Goal: Information Seeking & Learning: Learn about a topic

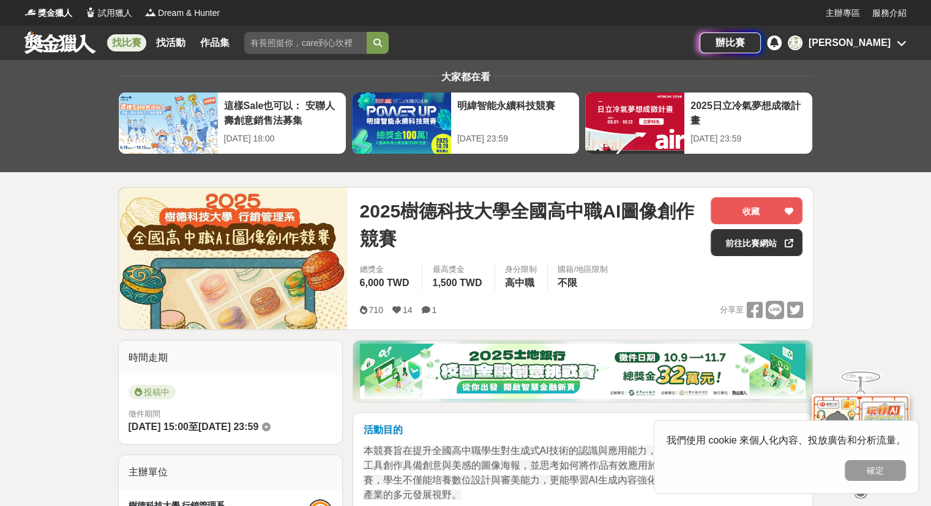
click at [124, 42] on link "找比賽" at bounding box center [126, 42] width 39 height 17
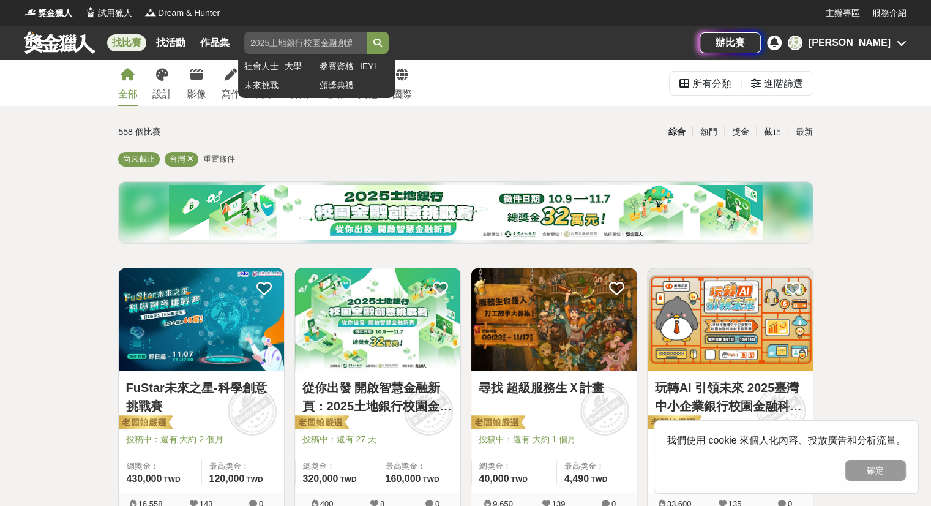
click at [274, 38] on input "search" at bounding box center [305, 43] width 122 height 22
type input "AI"
click at [389, 40] on button "submit" at bounding box center [378, 43] width 22 height 22
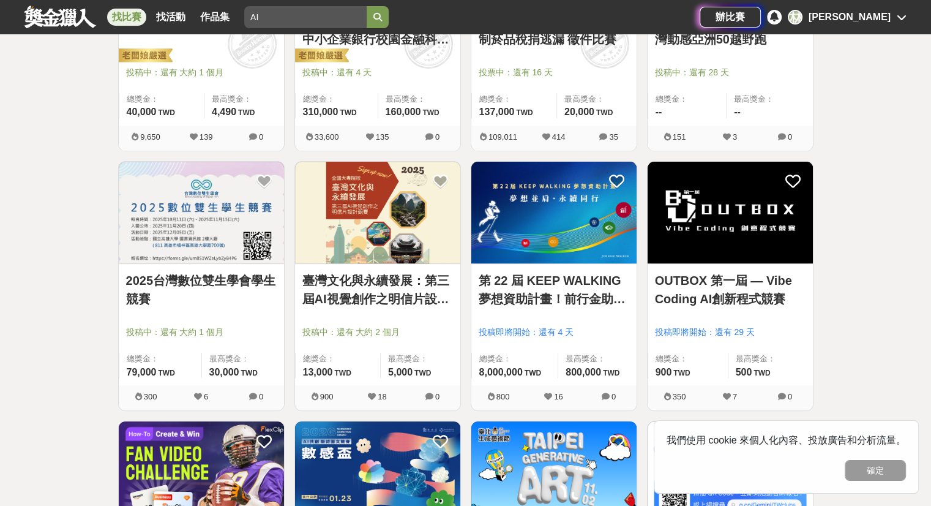
scroll to position [367, 0]
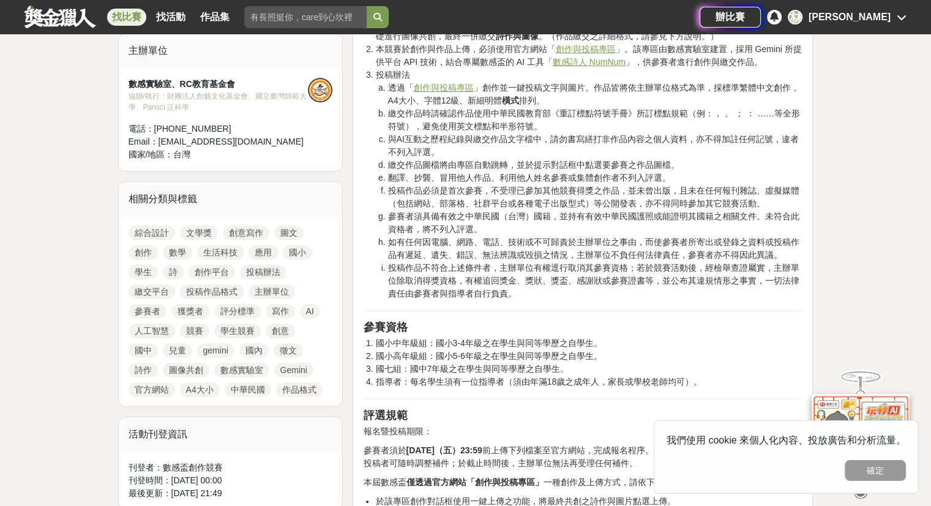
scroll to position [428, 0]
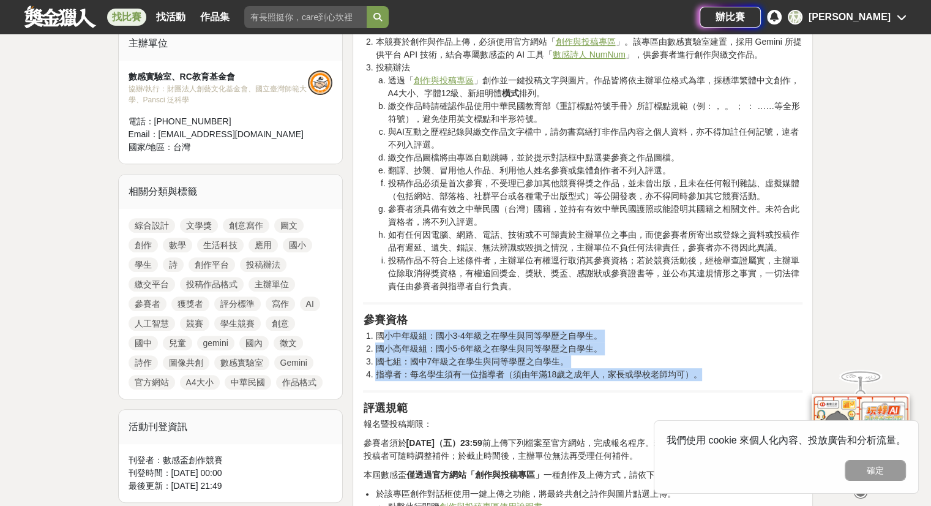
drag, startPoint x: 386, startPoint y: 337, endPoint x: 700, endPoint y: 373, distance: 316.7
click at [700, 373] on ol "國小中年級組：國小3-4年級之在學生與同等學歷之自學生。 國小高年級組：國小5-6年級之在學生與同等學歷之自學生。 國七組：國中7年級之在學生與同等學歷之自學…" at bounding box center [583, 354] width 440 height 51
click at [700, 373] on li "指導者：每名學生須有一位指導者（須由年滿18歲之成年人，家長或學校老師均可）。" at bounding box center [588, 374] width 427 height 13
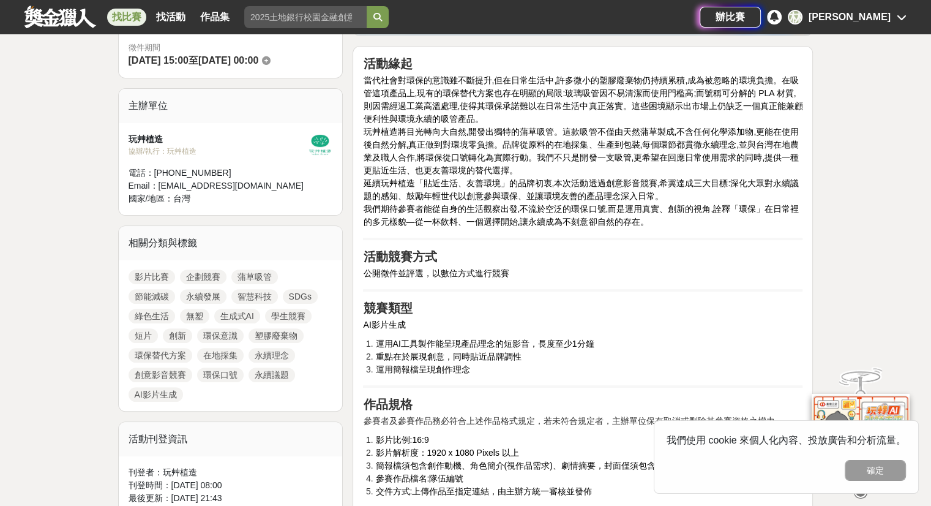
scroll to position [245, 0]
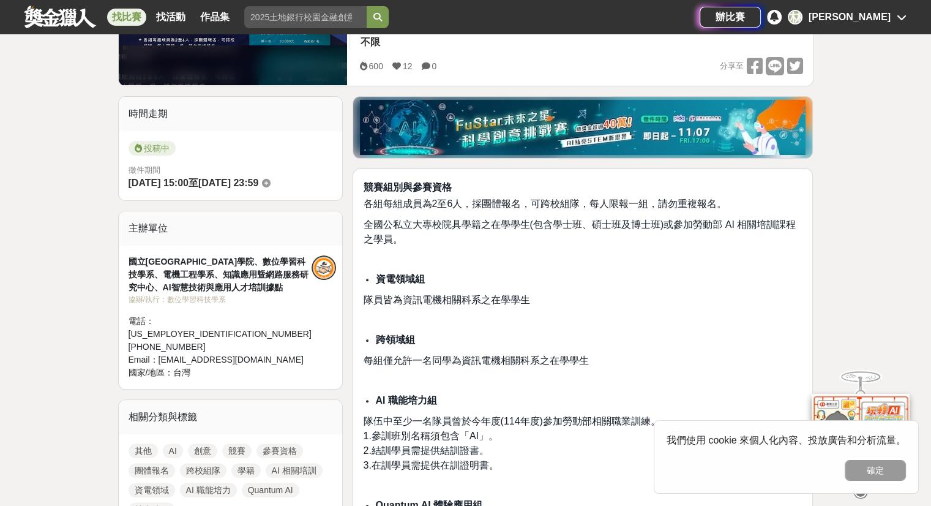
scroll to position [367, 0]
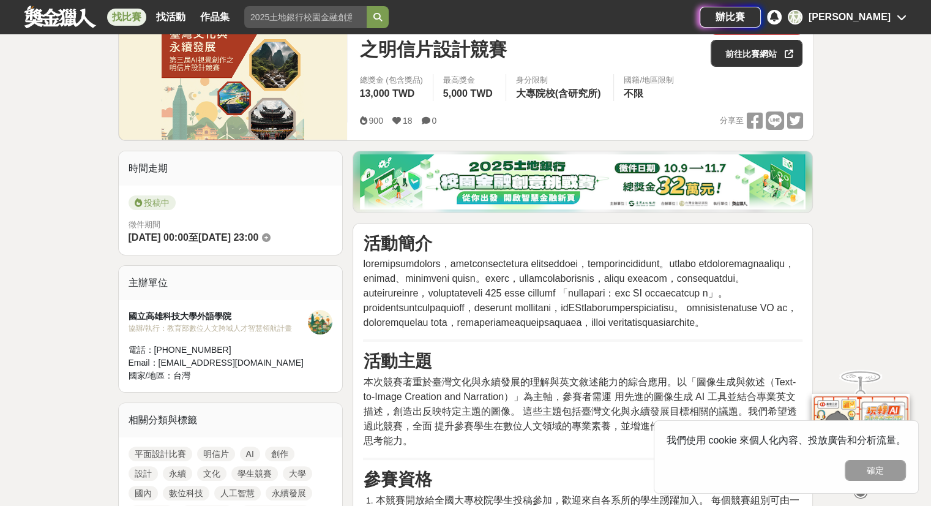
scroll to position [306, 0]
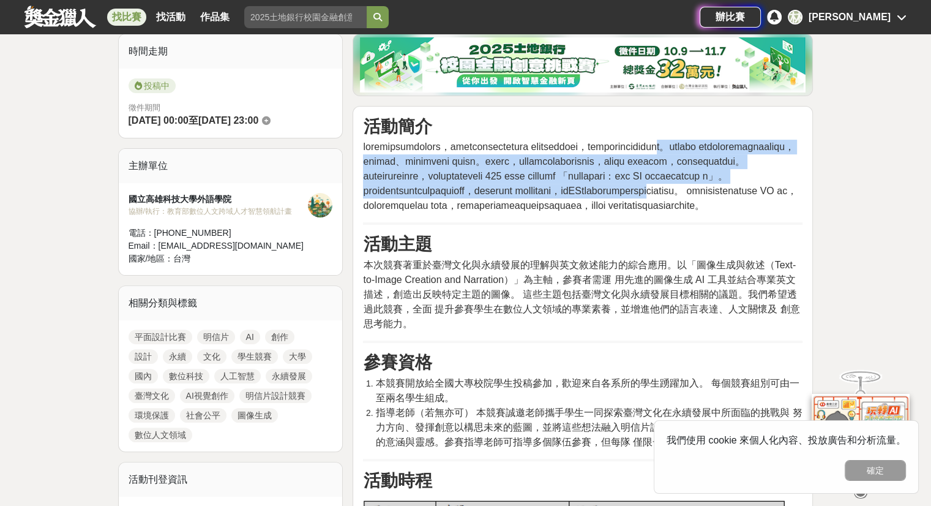
drag, startPoint x: 525, startPoint y: 157, endPoint x: 612, endPoint y: 250, distance: 128.2
click at [612, 211] on span at bounding box center [580, 175] width 434 height 69
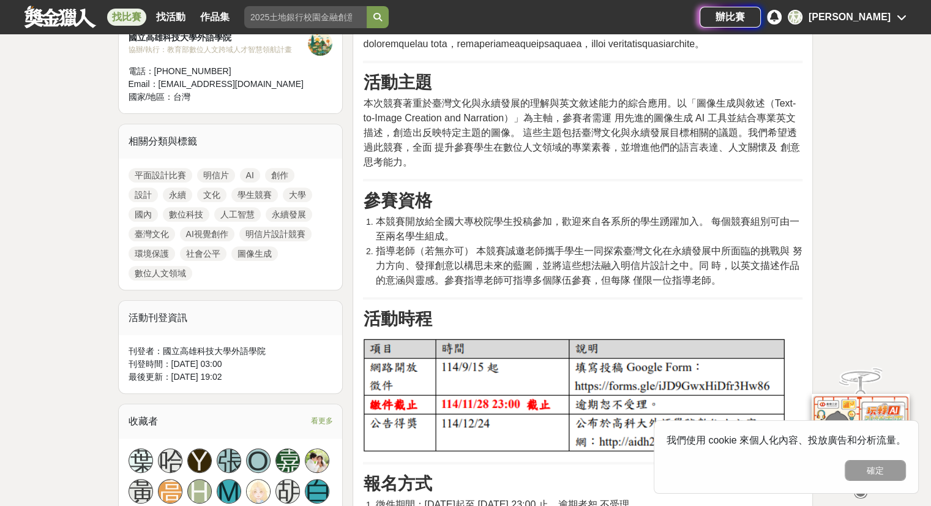
scroll to position [490, 0]
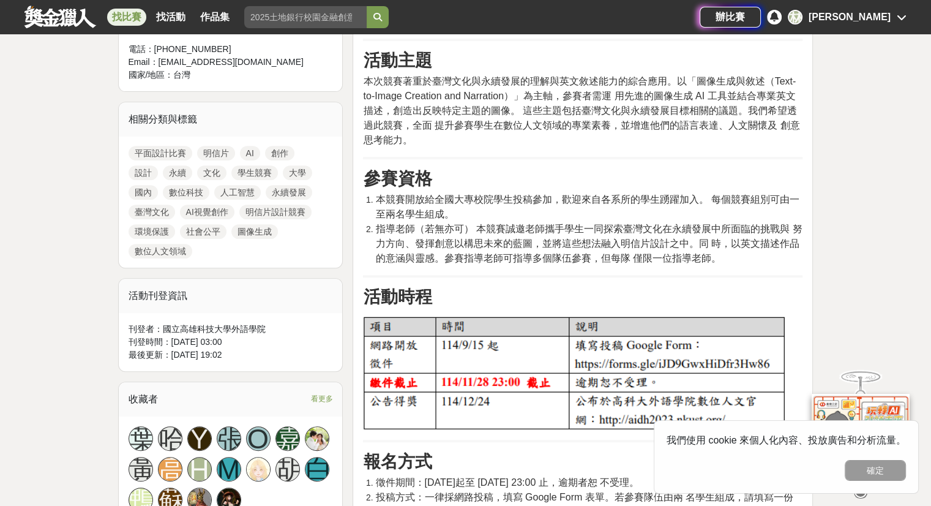
drag, startPoint x: 375, startPoint y: 255, endPoint x: 564, endPoint y: 265, distance: 190.0
click at [564, 222] on li "本競賽開放給全國大專校院學生投稿參加，歡迎來自各系所的學生踴躍加入。 每個競賽組別可由一至兩名學生組成。" at bounding box center [588, 206] width 427 height 29
click at [540, 263] on span "指導老師（若無亦可） 本競賽誠邀老師攜手學生一同探索臺灣文化在永續發展中所面臨的挑戰與 努力方向、發揮創意以構思未來的藍圖，並將這些想法融入明信片設計之中。同…" at bounding box center [588, 243] width 427 height 40
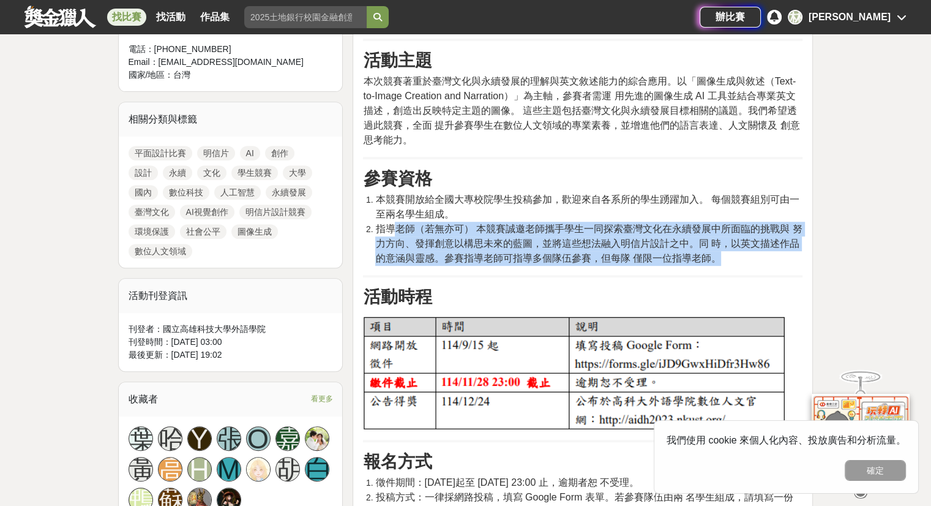
drag, startPoint x: 396, startPoint y: 288, endPoint x: 742, endPoint y: 323, distance: 347.5
click at [742, 266] on li "指導老師（若無亦可） 本競賽誠邀老師攜手學生一同探索臺灣文化在永續發展中所面臨的挑戰與 努力方向、發揮創意以構思未來的藍圖，並將這些想法融入明信片設計之中。同…" at bounding box center [588, 244] width 427 height 44
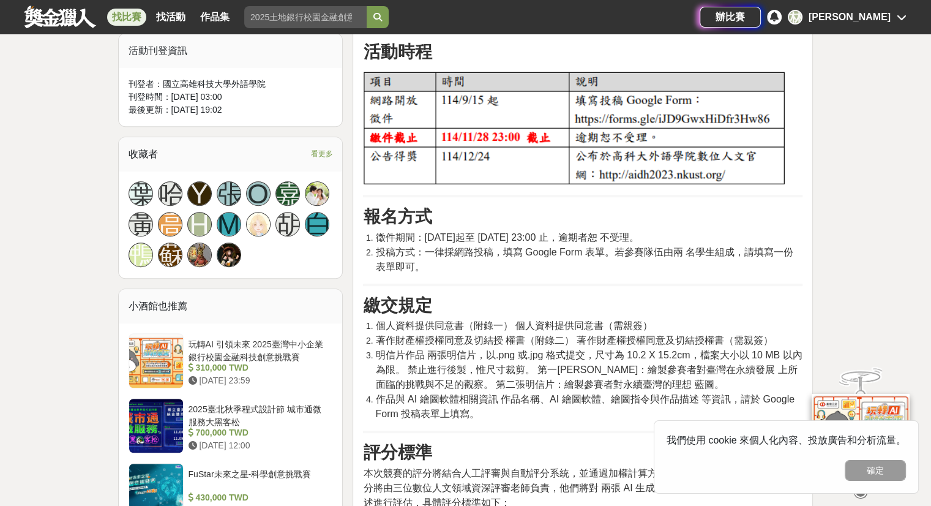
scroll to position [979, 0]
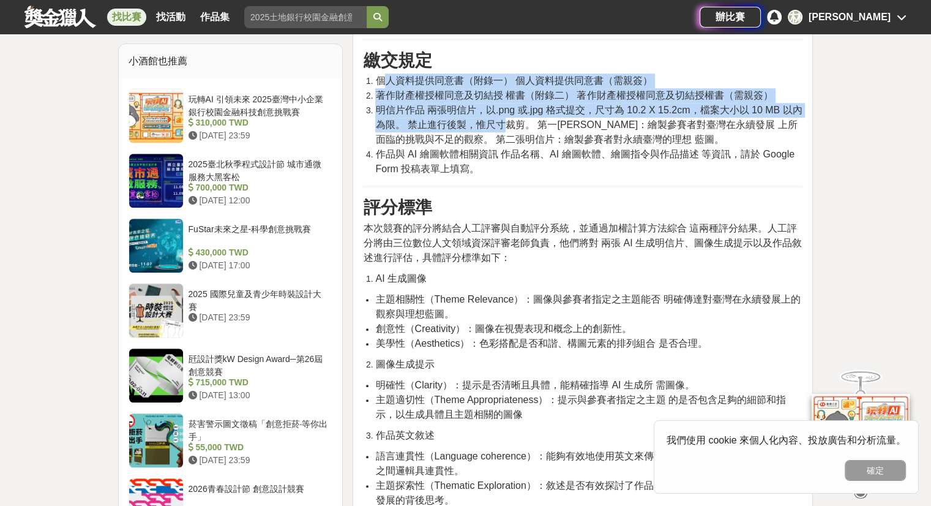
drag, startPoint x: 389, startPoint y: 138, endPoint x: 502, endPoint y: 187, distance: 123.1
click at [502, 176] on ol "個人資料提供同意書（附錄一） 個人資料提供同意書（需親簽） 著作財產權授權同意及切結授 權書（附錄二） 著作財產權授權同意及切結授權書（需親簽） 明信片作品 …" at bounding box center [583, 124] width 440 height 103
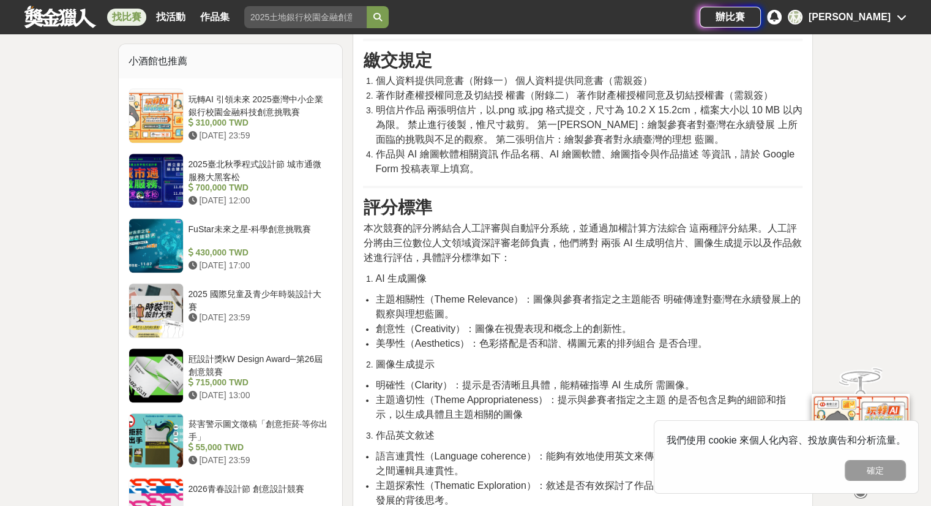
click at [500, 174] on span "作品與 AI 繪圖軟體相關資訊 作品名稱、AI 繪圖軟體、繪圖指令與作品描述 等資訊，請於 Google Form 投稿表單上填寫。" at bounding box center [584, 161] width 419 height 25
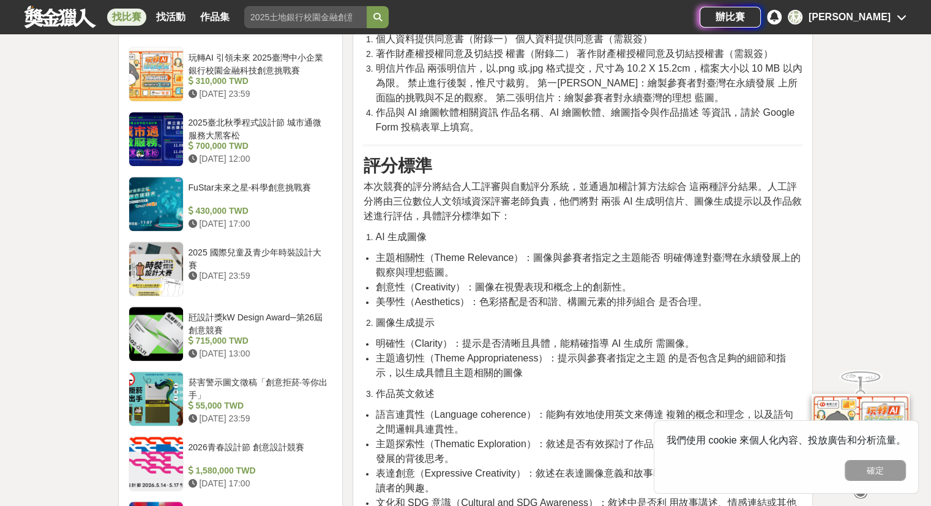
scroll to position [1102, 0]
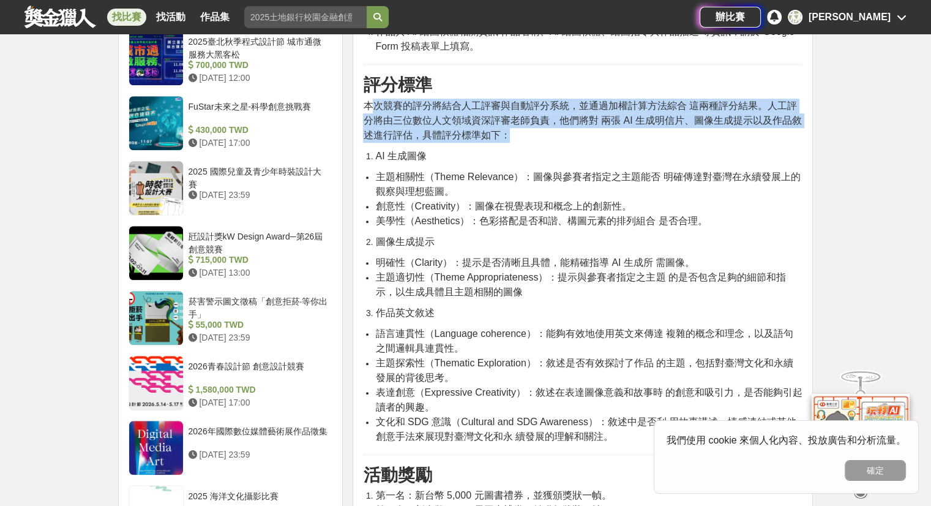
drag, startPoint x: 377, startPoint y: 165, endPoint x: 717, endPoint y: 195, distance: 341.6
click at [717, 143] on p "本次競賽的評分將結合人工評審與自動評分系統，並通過加權計算方法綜合 這兩種評分結果。人工評分將由三位數位人文領域資深評審老師負責，他們將對 兩張 AI 生成明…" at bounding box center [583, 121] width 440 height 44
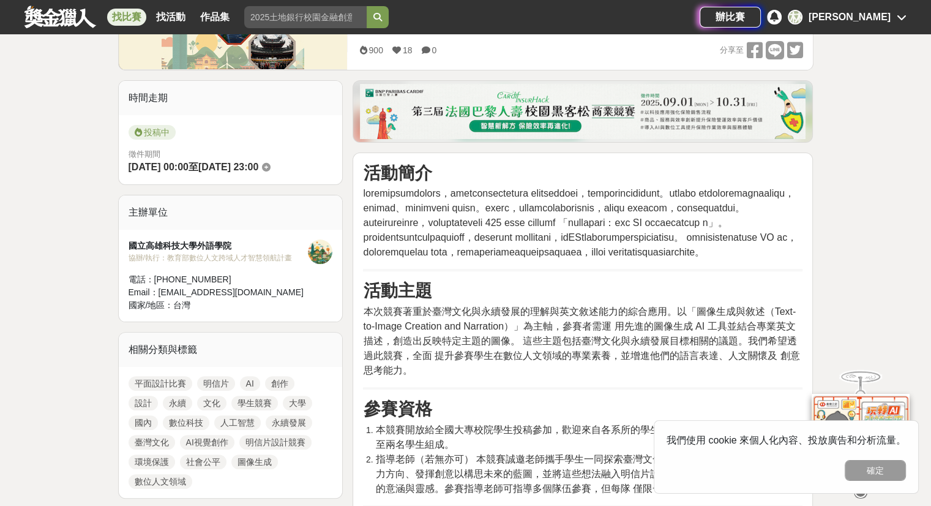
scroll to position [122, 0]
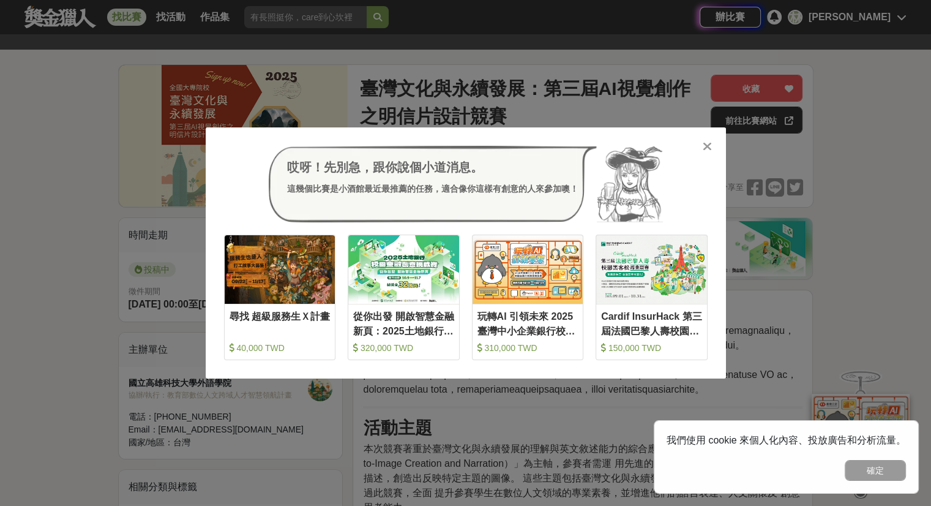
click at [705, 150] on icon at bounding box center [707, 146] width 9 height 12
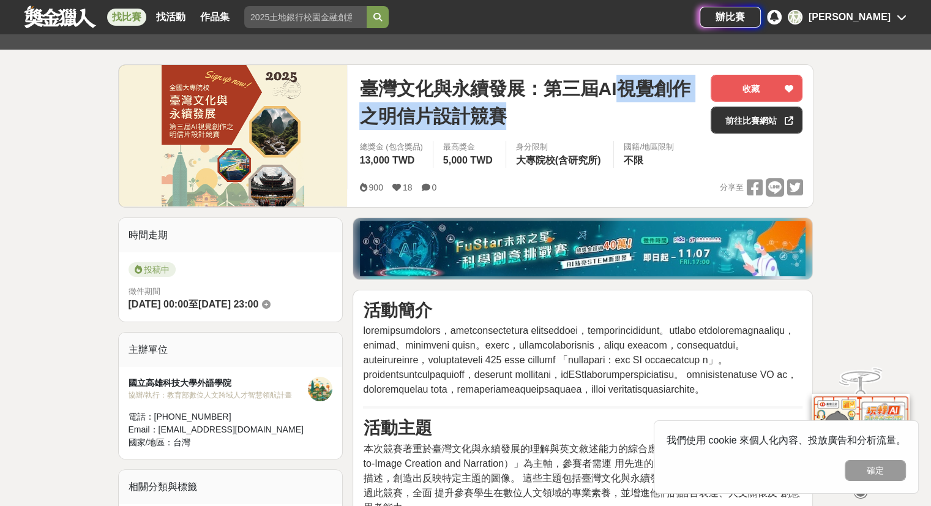
drag, startPoint x: 619, startPoint y: 86, endPoint x: 519, endPoint y: 116, distance: 104.8
click at [519, 116] on span "臺灣文化與永續發展：第三屆AI視覺創作之明信片設計競賽" at bounding box center [530, 102] width 342 height 55
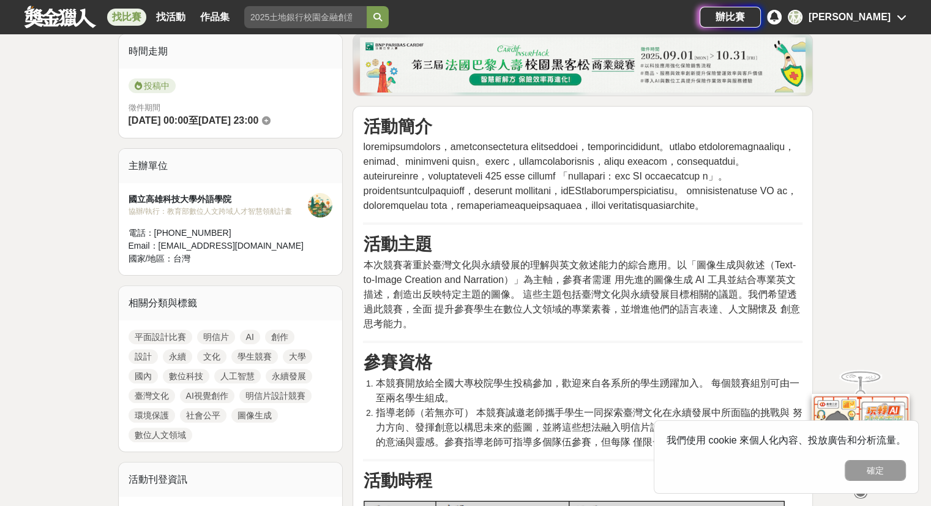
scroll to position [367, 0]
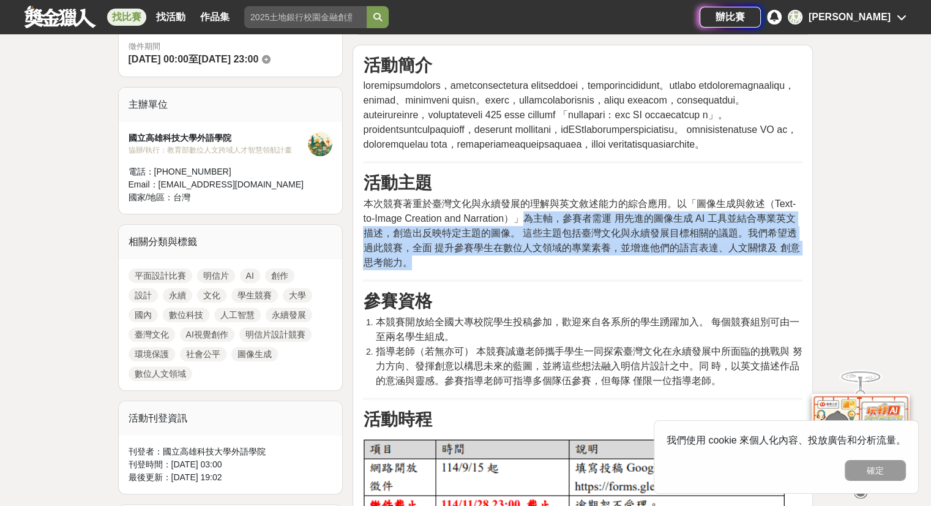
drag, startPoint x: 522, startPoint y: 274, endPoint x: 787, endPoint y: 314, distance: 268.1
click at [787, 270] on p "本次競賽著重於臺灣文化與永續發展的理解與英文敘述能力的綜合應用。以「圖像生成與敘述（Text-to-Image Creation and Narration）…" at bounding box center [583, 232] width 440 height 73
click at [673, 270] on p "本次競賽著重於臺灣文化與永續發展的理解與英文敘述能力的綜合應用。以「圖像生成與敘述（Text-to-Image Creation and Narration）…" at bounding box center [583, 232] width 440 height 73
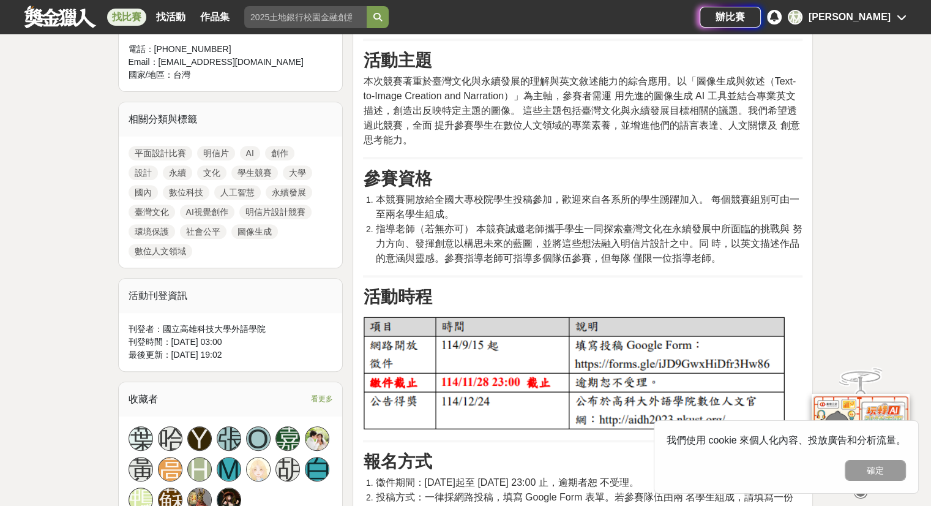
scroll to position [551, 0]
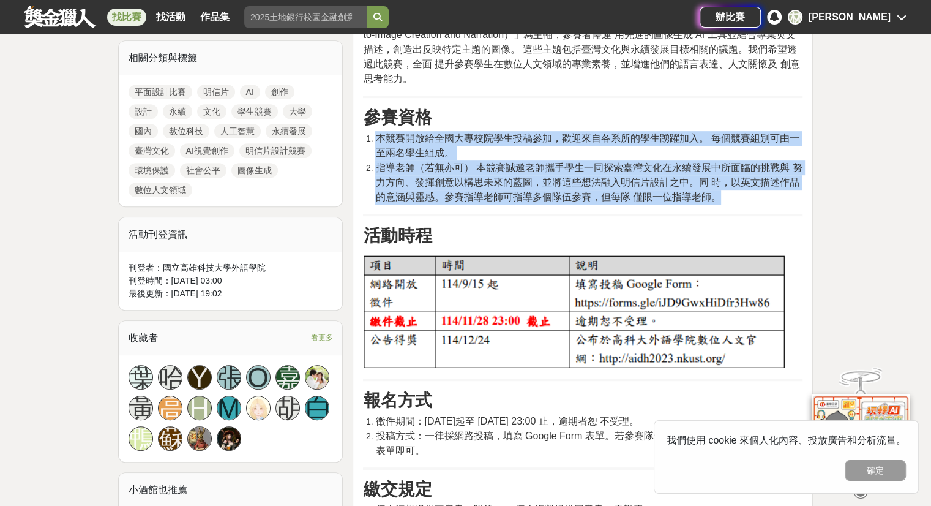
drag, startPoint x: 374, startPoint y: 192, endPoint x: 749, endPoint y: 255, distance: 379.9
click at [749, 204] on ol "本競賽開放給全國大專校院學生投稿參加，歡迎來自各系所的學生踴躍加入。 每個競賽組別可由一至兩名學生組成。 指導老師（若無亦可） 本競賽誠邀老師攜手學生一同探索…" at bounding box center [583, 167] width 440 height 73
click at [749, 204] on li "指導老師（若無亦可） 本競賽誠邀老師攜手學生一同探索臺灣文化在永續發展中所面臨的挑戰與 努力方向、發揮創意以構思未來的藍圖，並將這些想法融入明信片設計之中。同…" at bounding box center [588, 182] width 427 height 44
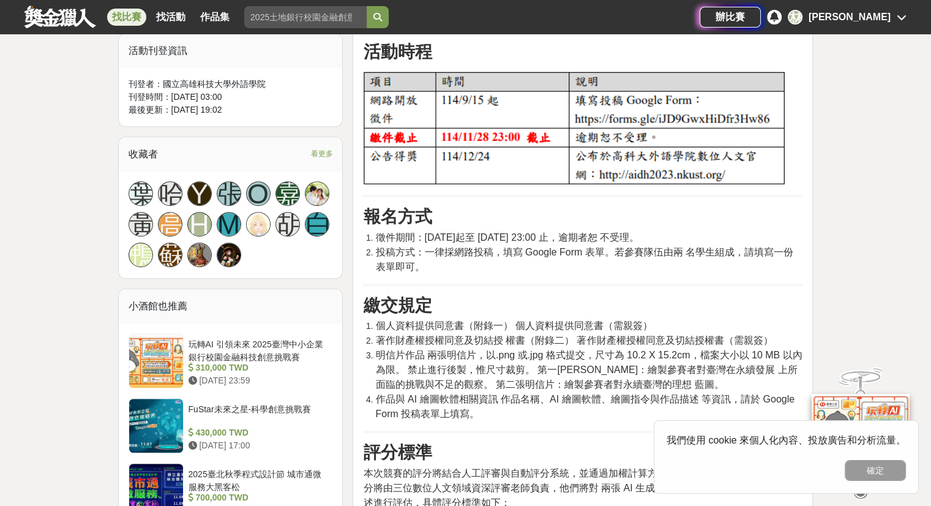
scroll to position [979, 0]
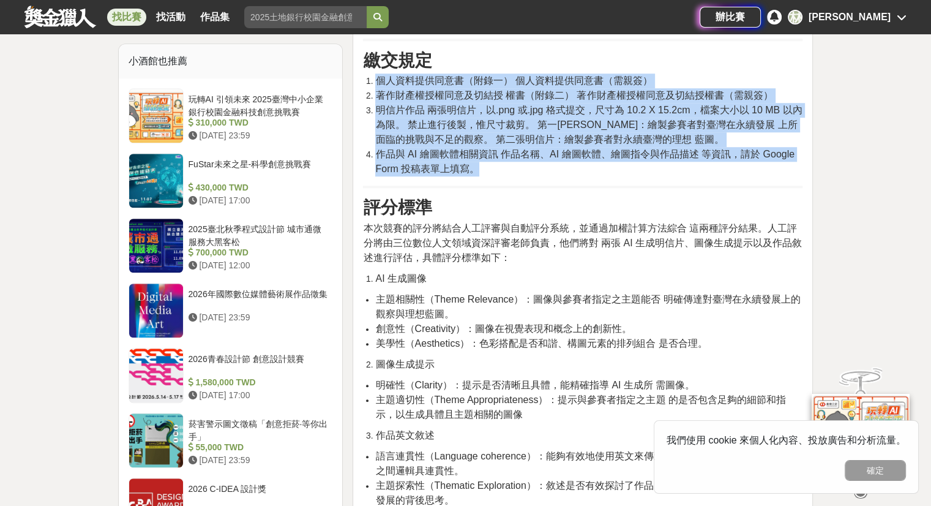
drag, startPoint x: 378, startPoint y: 138, endPoint x: 596, endPoint y: 233, distance: 237.7
click at [596, 176] on ol "個人資料提供同意書（附錄一） 個人資料提供同意書（需親簽） 著作財產權授權同意及切結授 權書（附錄二） 著作財產權授權同意及切結授權書（需親簽） 明信片作品 …" at bounding box center [583, 124] width 440 height 103
click at [596, 176] on li "作品與 AI 繪圖軟體相關資訊 作品名稱、AI 繪圖軟體、繪圖指令與作品描述 等資訊，請於 Google Form 投稿表單上填寫。" at bounding box center [588, 161] width 427 height 29
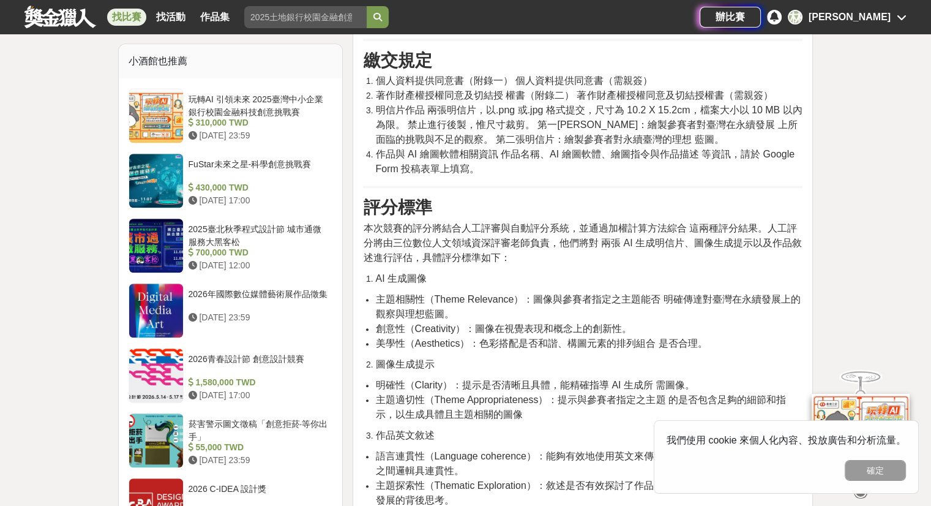
scroll to position [1224, 0]
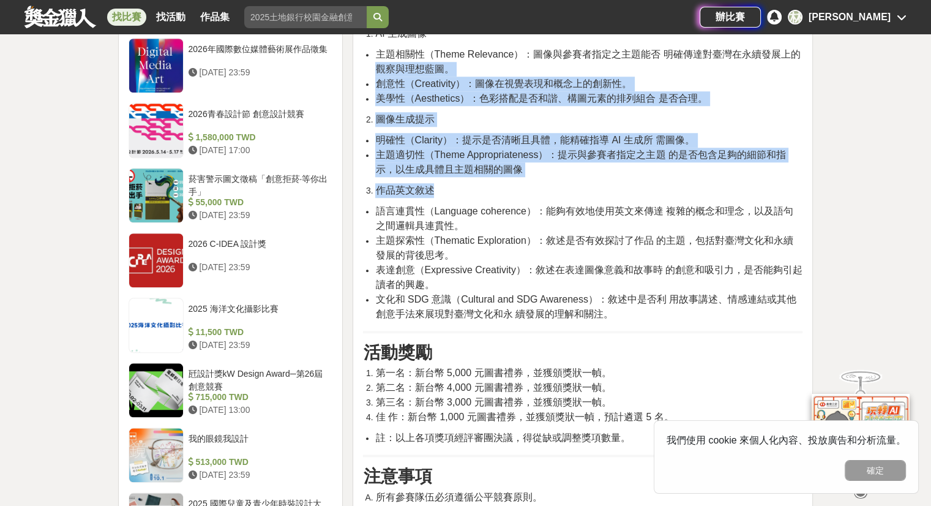
drag, startPoint x: 377, startPoint y: 119, endPoint x: 609, endPoint y: 379, distance: 348.1
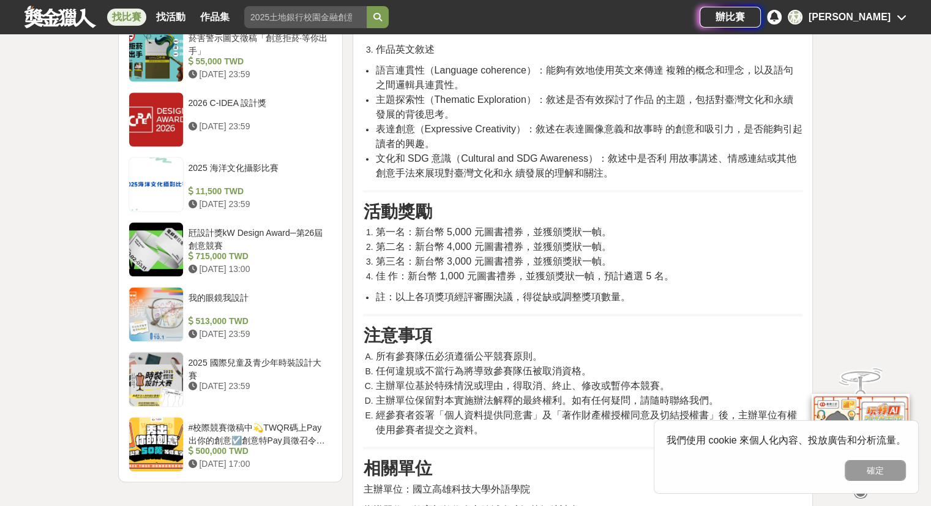
scroll to position [1469, 0]
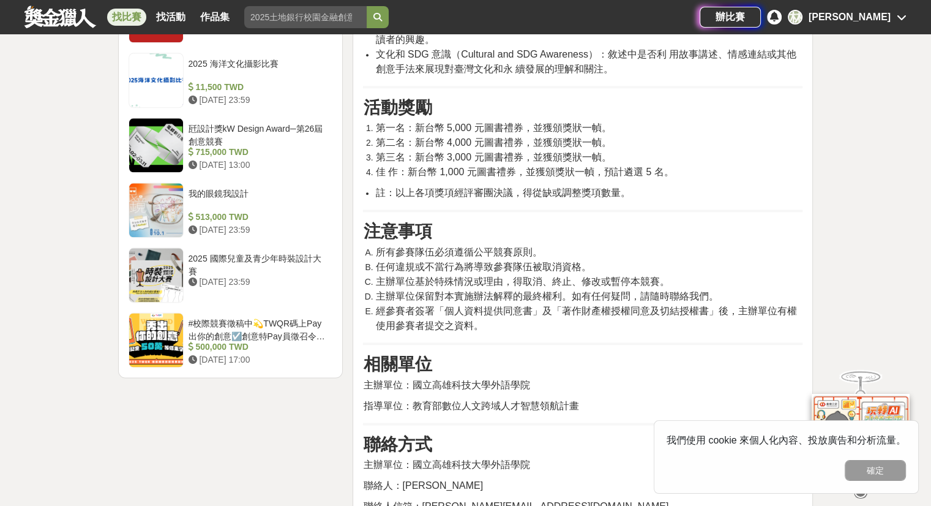
drag, startPoint x: 379, startPoint y: 183, endPoint x: 692, endPoint y: 232, distance: 316.6
click at [692, 179] on ol "第一名：新台幣 5,000 元圖書禮券，並獲頒獎狀一幀。 第二名：新台幣 4,000 元圖書禮券，並獲頒獎狀一幀。 第三名：新台幣 3,000 元圖書禮券，並…" at bounding box center [583, 150] width 440 height 59
click at [692, 179] on li "佳 作：新台幣 1,000 元圖書禮券，並獲頒獎狀一幀，預計遴選 5 名。" at bounding box center [588, 172] width 427 height 15
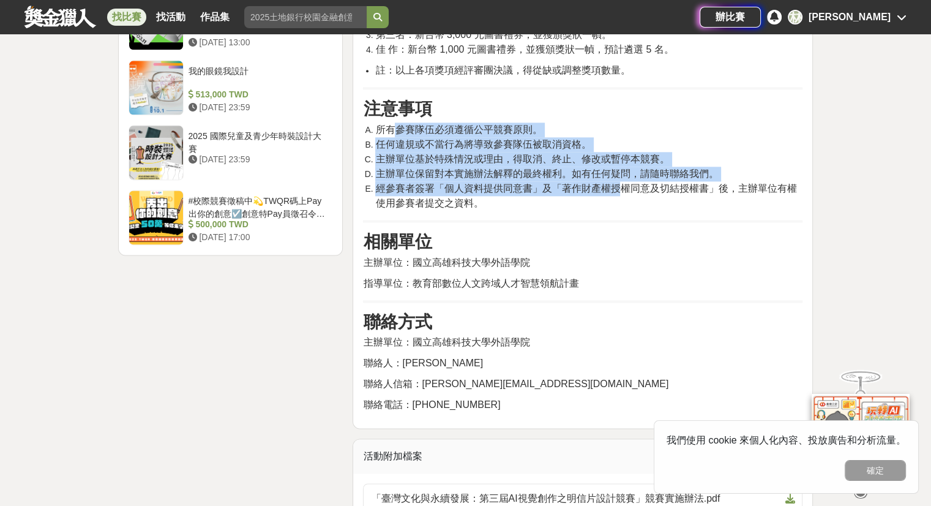
drag, startPoint x: 391, startPoint y: 184, endPoint x: 616, endPoint y: 246, distance: 234.2
click at [616, 211] on ol "所有參賽隊伍必須遵循公平競賽原則。 任何違規或不當行為將導致參賽隊伍被取消資格。 主辦單位基於特殊情況或理由，得取消、終止、修改或暫停本競賽。 主辦單位保留對…" at bounding box center [583, 166] width 440 height 88
click at [616, 208] on span "經參賽者簽署「個人資料提供同意書」及「著作財產權授權同意及切結授權書」後，主辦單位有權使用參賽者提交之資料。" at bounding box center [585, 195] width 421 height 25
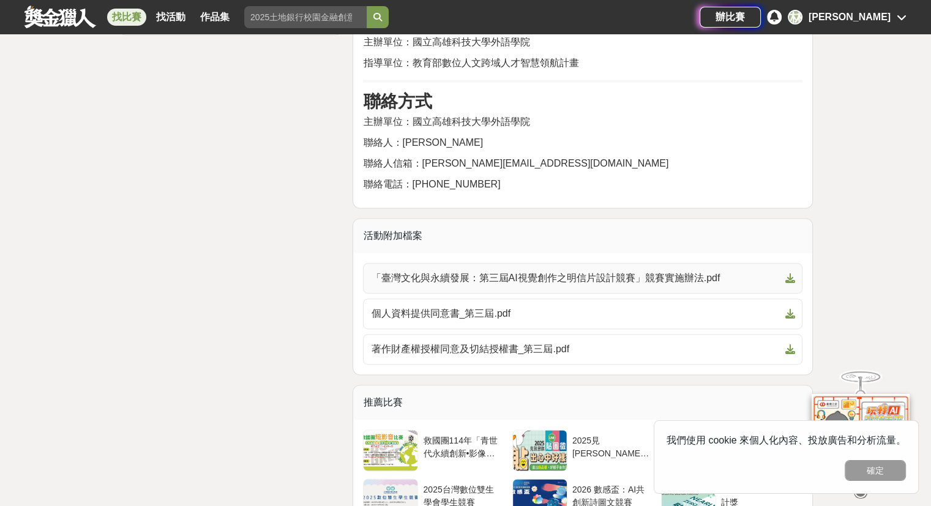
scroll to position [1898, 0]
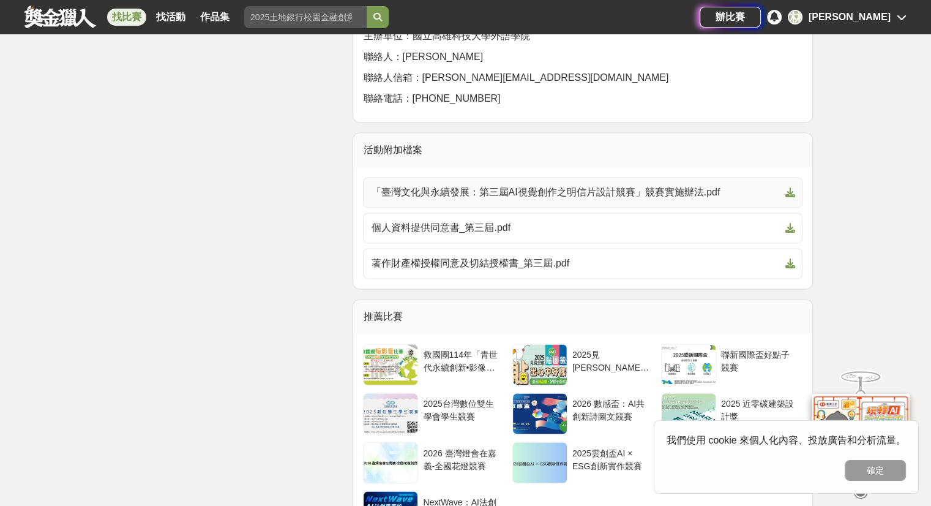
click at [490, 200] on span "「臺灣文化與永續發展：第三屆AI視覺創作之明信片設計競賽」競賽實施辦法.pdf" at bounding box center [575, 192] width 409 height 15
